Goal: Information Seeking & Learning: Learn about a topic

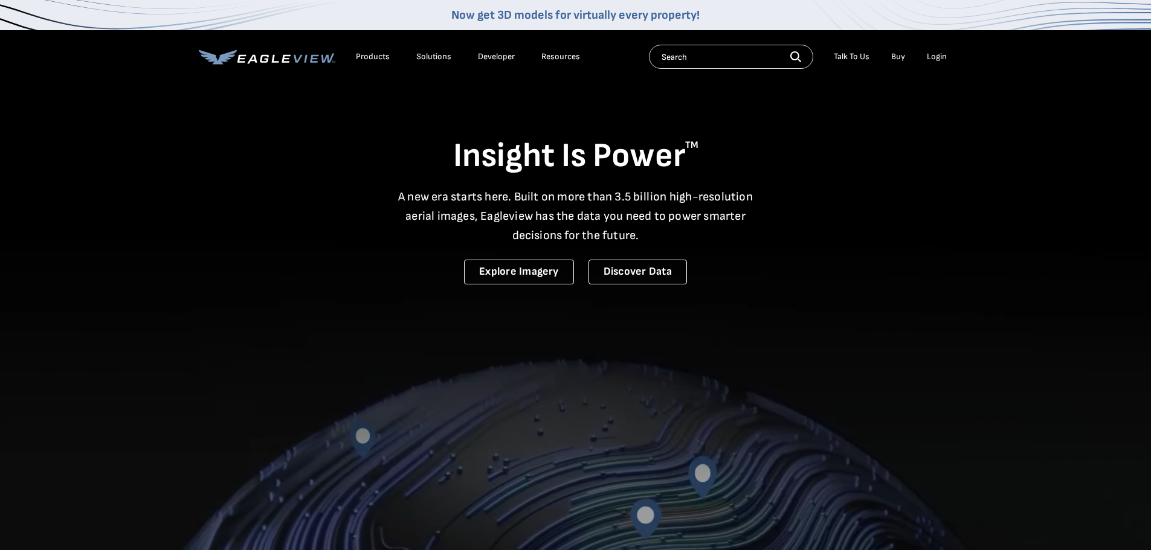
click at [382, 55] on div "Products" at bounding box center [373, 56] width 34 height 11
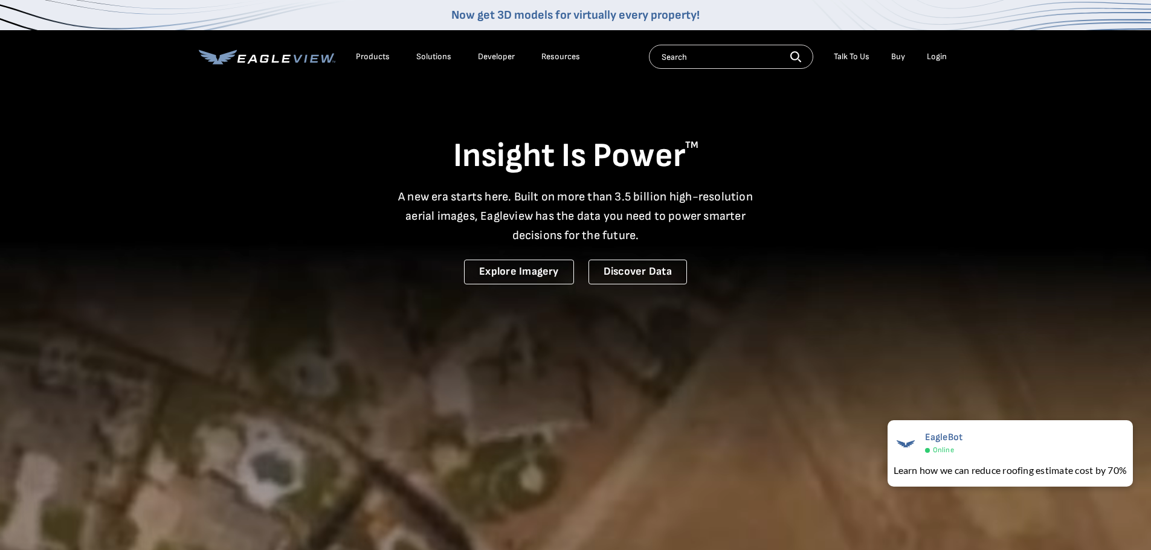
click at [376, 57] on div "Products" at bounding box center [373, 56] width 34 height 11
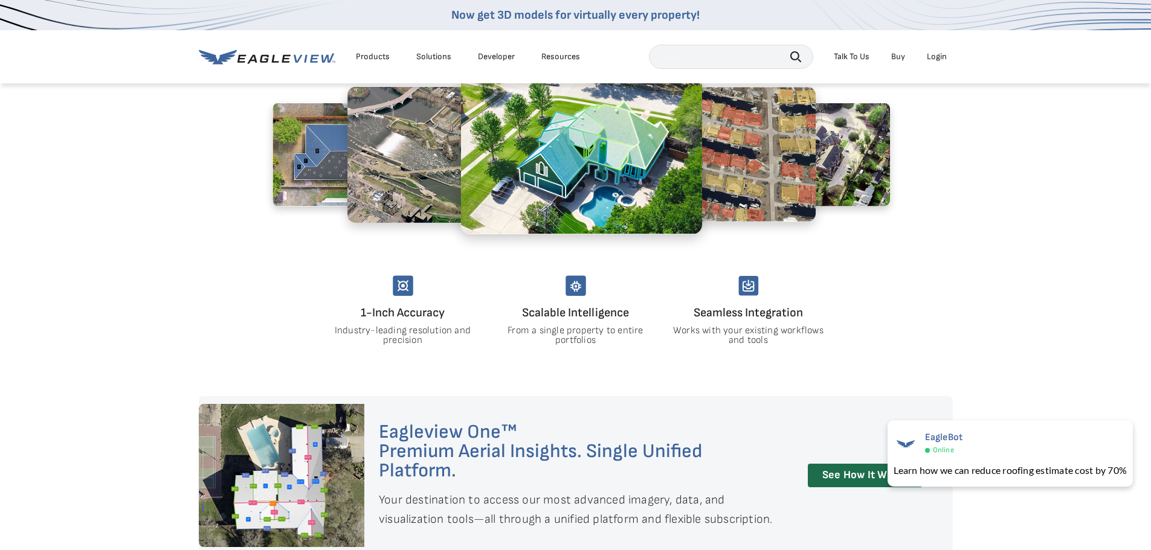
scroll to position [785, 0]
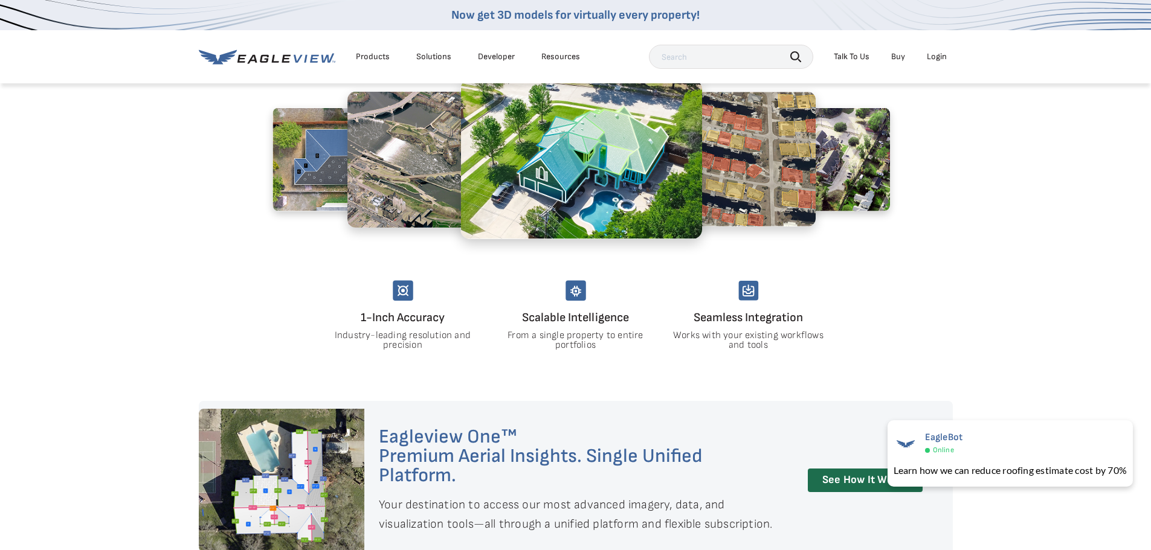
click at [402, 293] on img at bounding box center [403, 290] width 21 height 21
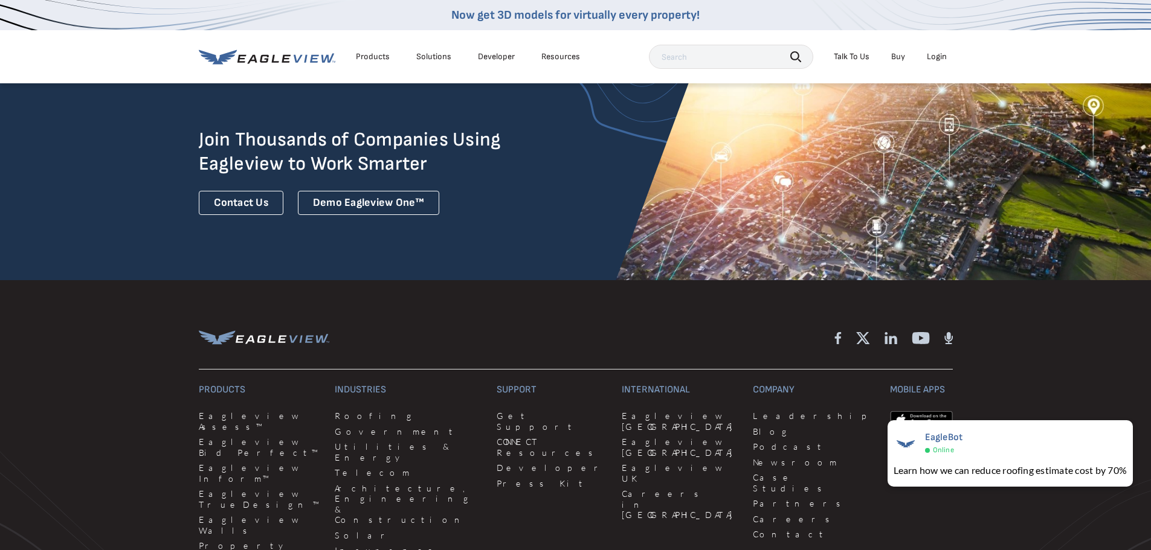
scroll to position [3141, 0]
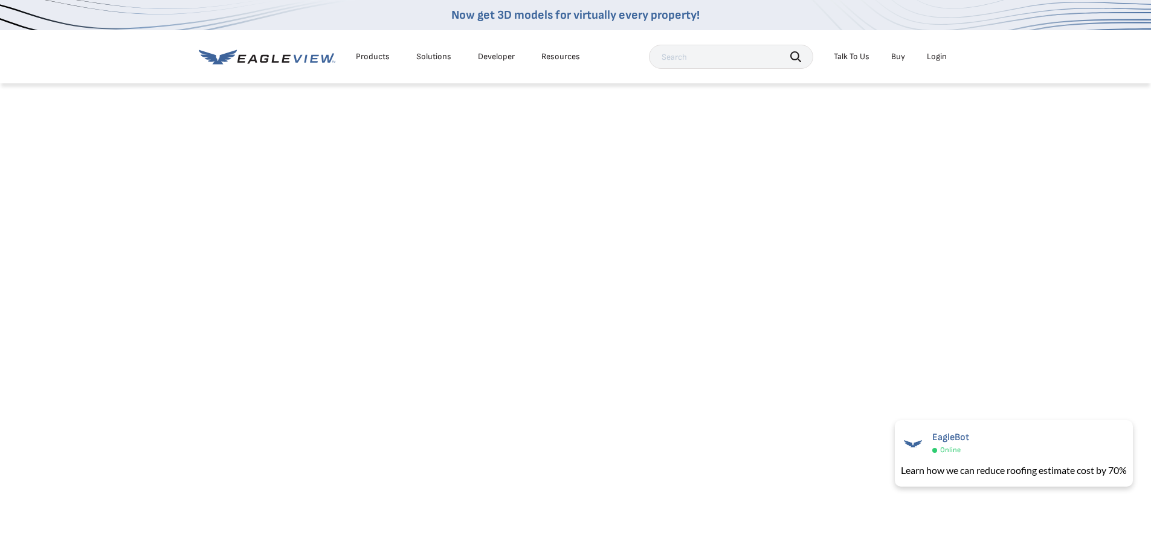
scroll to position [2537, 0]
